Goal: Transaction & Acquisition: Purchase product/service

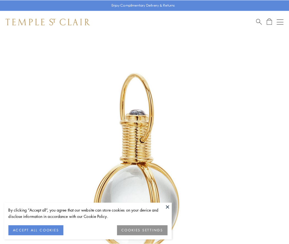
scroll to position [143, 0]
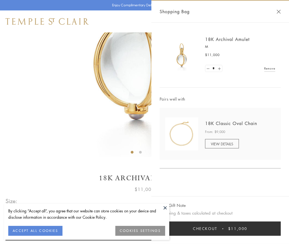
click at [220, 229] on button "Checkout $11,000" at bounding box center [219, 229] width 121 height 14
